Goal: Navigation & Orientation: Find specific page/section

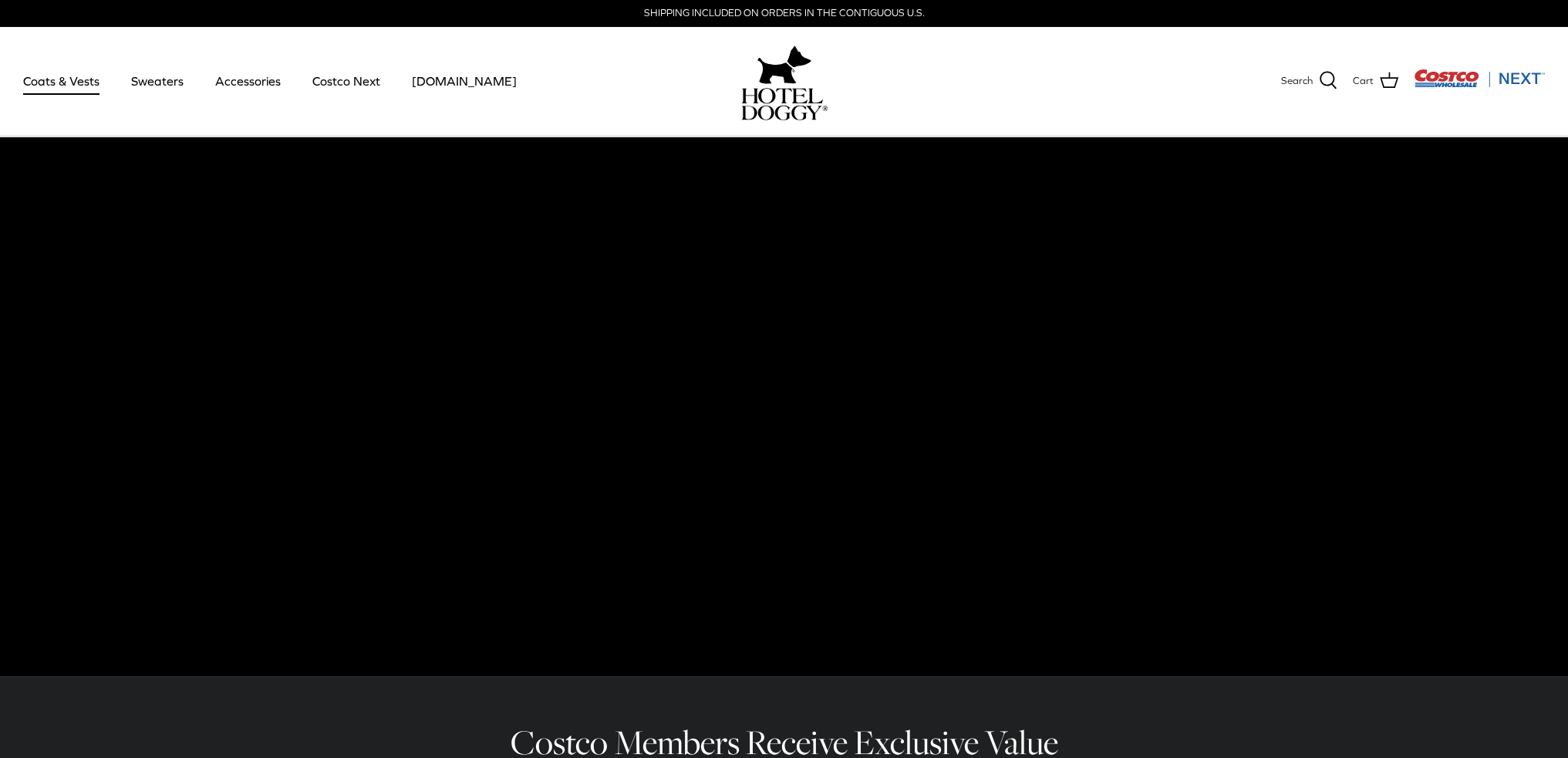
click at [86, 81] on link "Coats & Vests" at bounding box center [61, 81] width 104 height 53
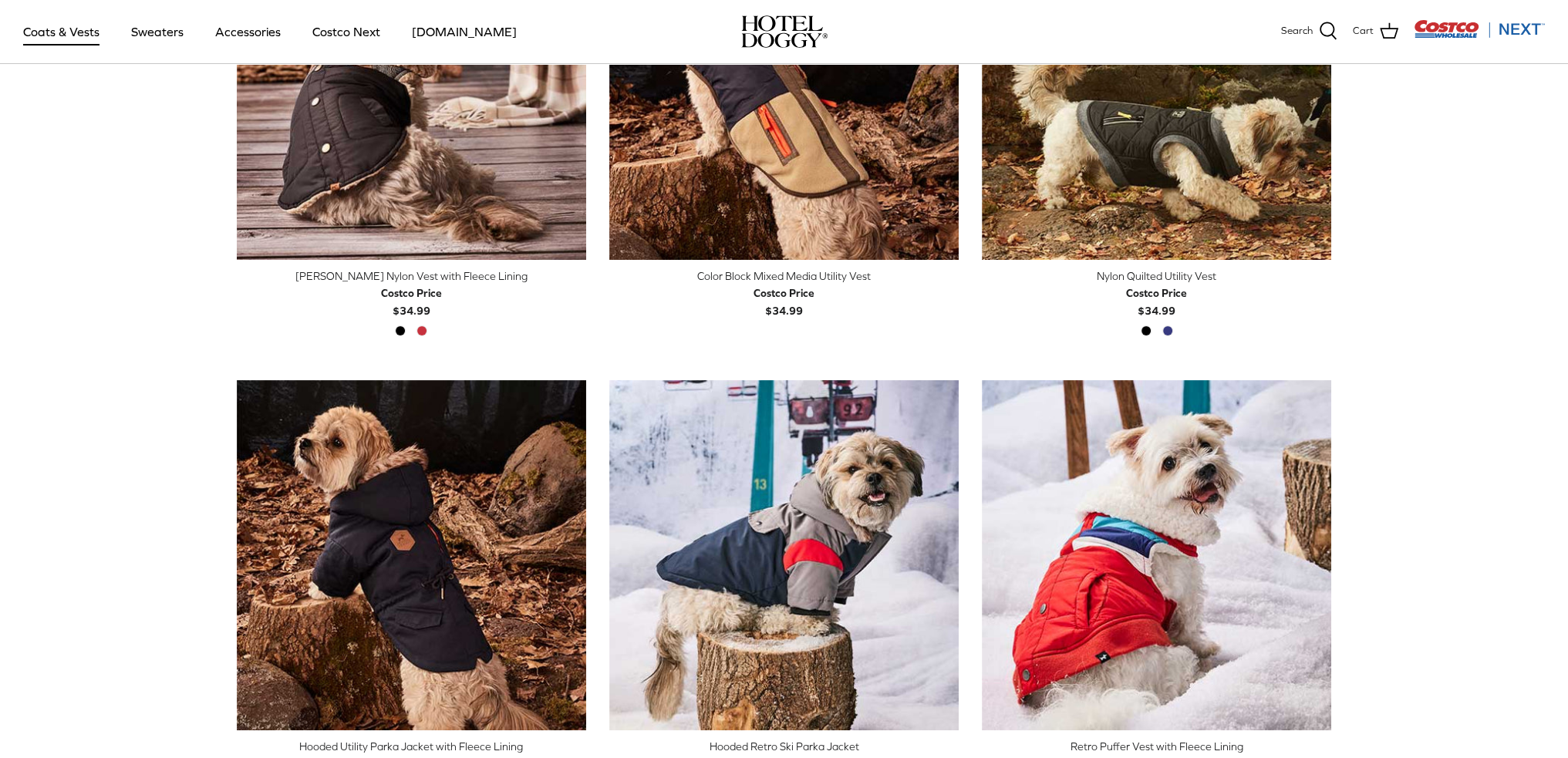
scroll to position [257, 0]
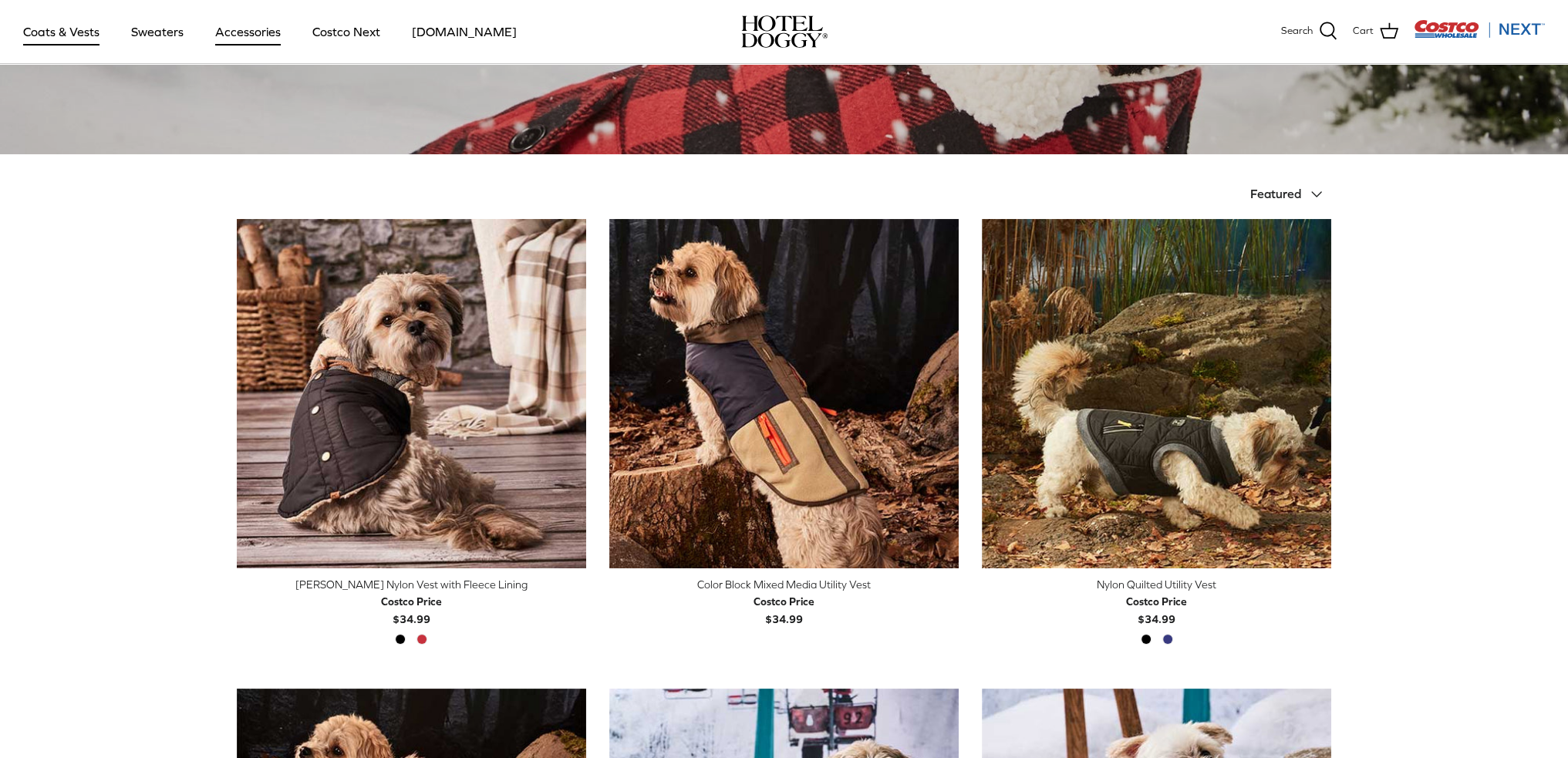
click at [238, 39] on link "Accessories" at bounding box center [248, 32] width 94 height 53
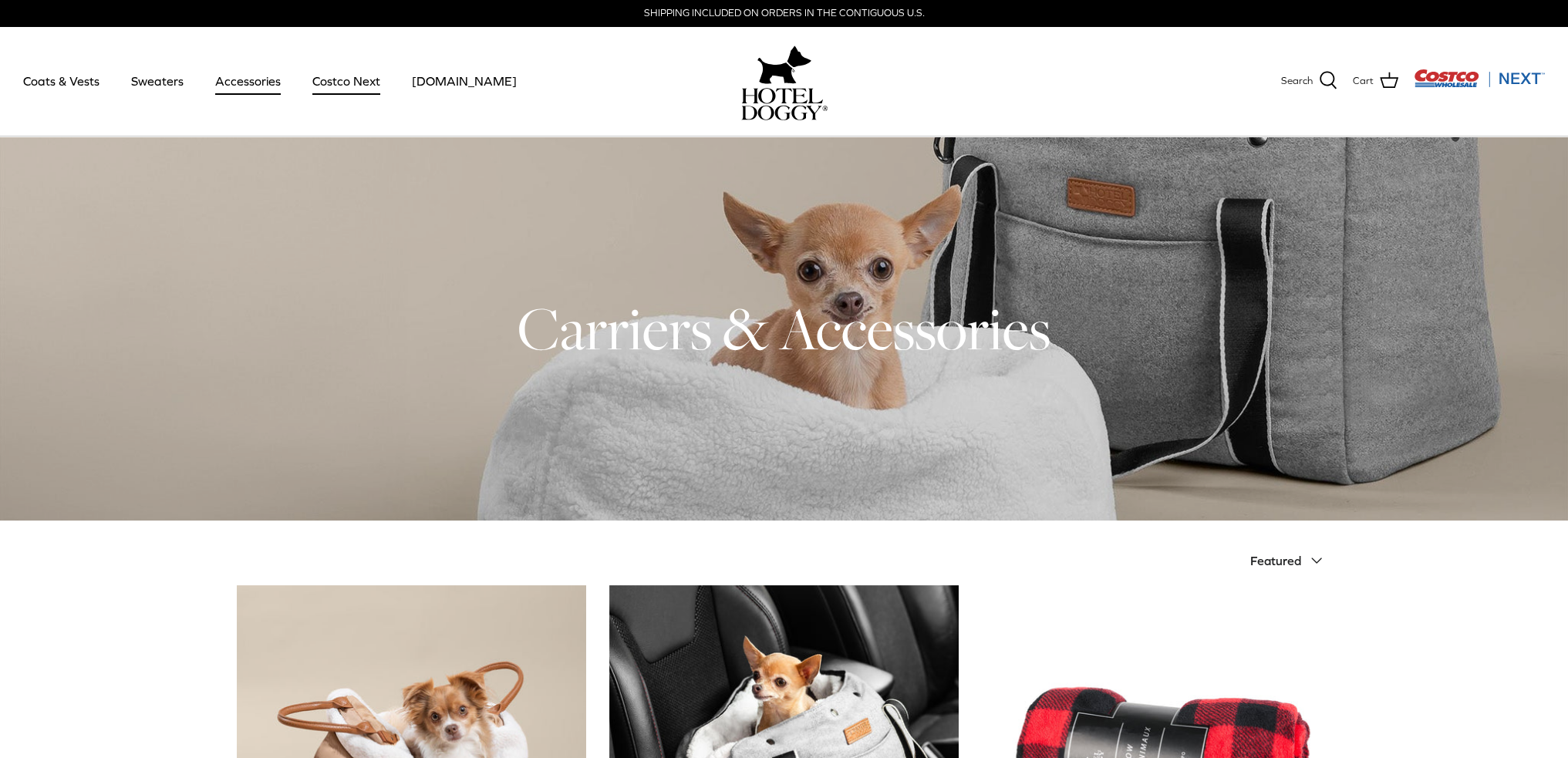
click at [337, 90] on link "Costco Next" at bounding box center [346, 81] width 95 height 53
